Goal: Check status

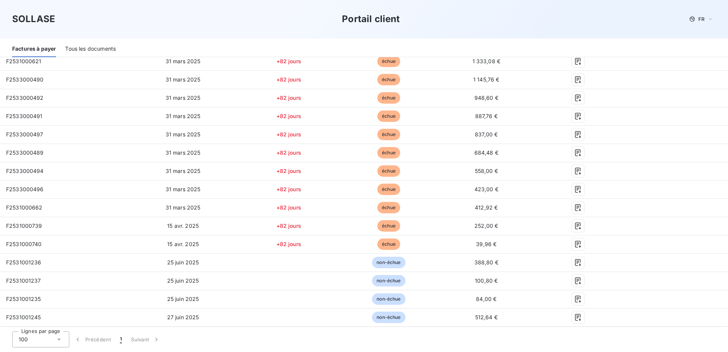
scroll to position [761, 0]
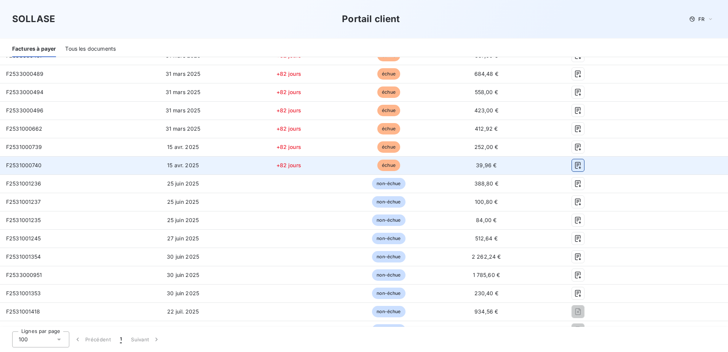
click at [574, 166] on icon "button" at bounding box center [578, 165] width 8 height 8
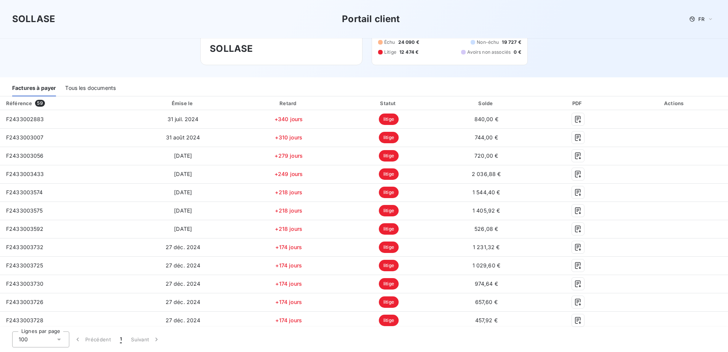
scroll to position [38, 0]
